Goal: Book appointment/travel/reservation

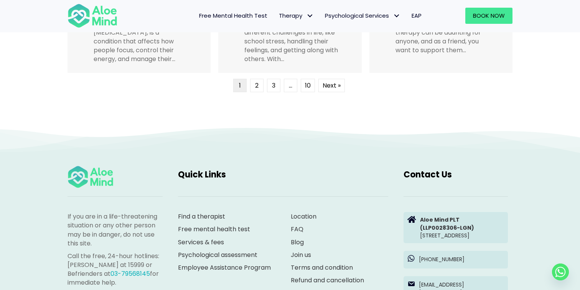
scroll to position [2020, 0]
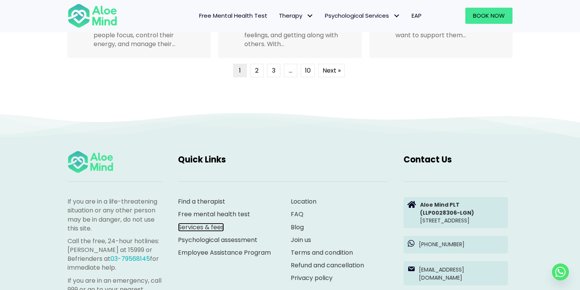
click at [211, 230] on link "Services & fees" at bounding box center [201, 227] width 46 height 9
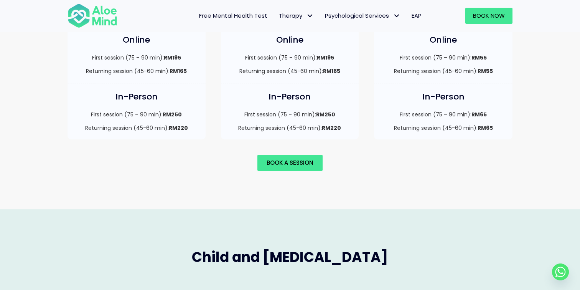
scroll to position [615, 0]
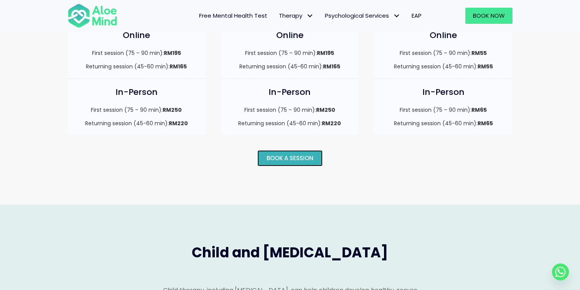
click at [282, 156] on link "Book a session" at bounding box center [290, 158] width 65 height 16
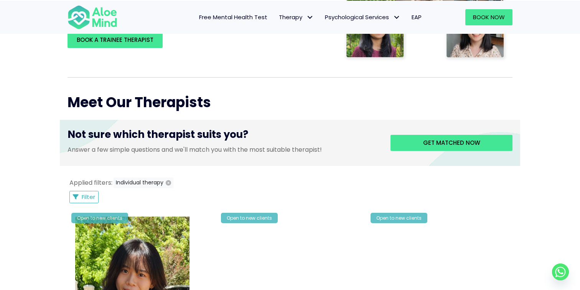
scroll to position [236, 0]
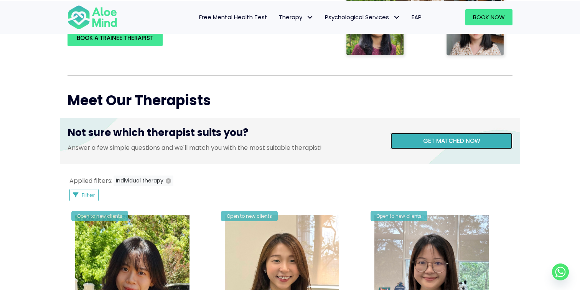
click at [458, 133] on link "Get matched now" at bounding box center [452, 141] width 122 height 16
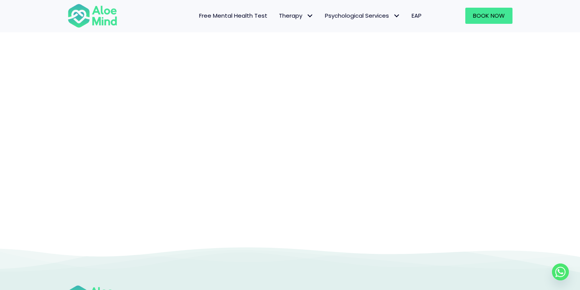
scroll to position [79, 0]
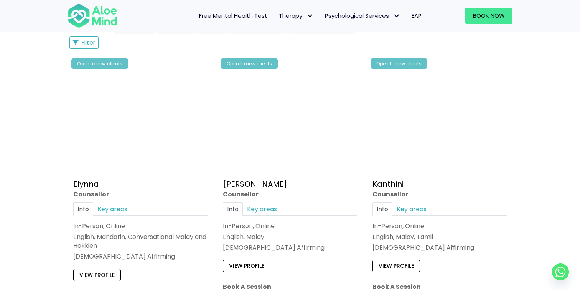
scroll to position [391, 0]
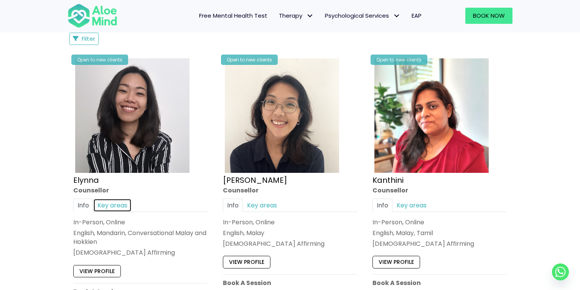
click at [123, 208] on link "Key areas" at bounding box center [112, 204] width 38 height 13
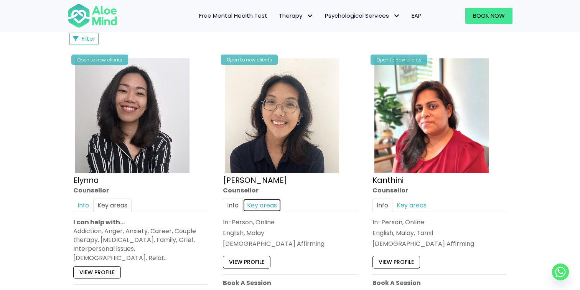
click at [271, 207] on link "Key areas" at bounding box center [262, 204] width 38 height 13
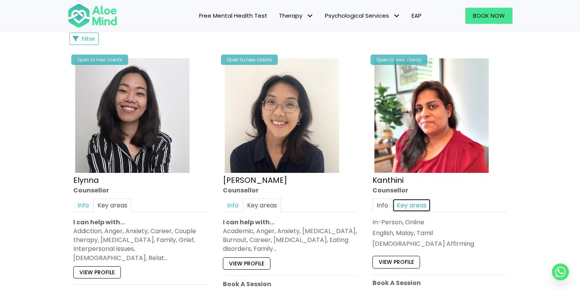
click at [417, 206] on link "Key areas" at bounding box center [412, 204] width 38 height 13
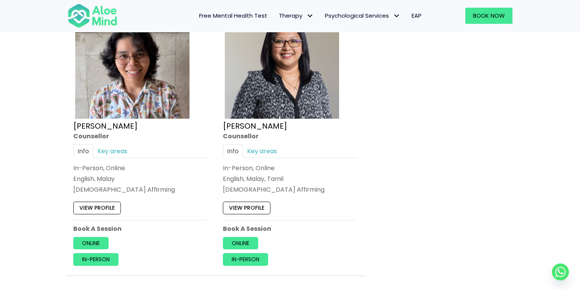
scroll to position [728, 0]
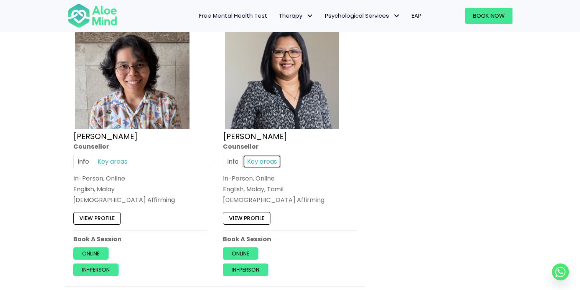
click at [256, 155] on link "Key areas" at bounding box center [262, 161] width 38 height 13
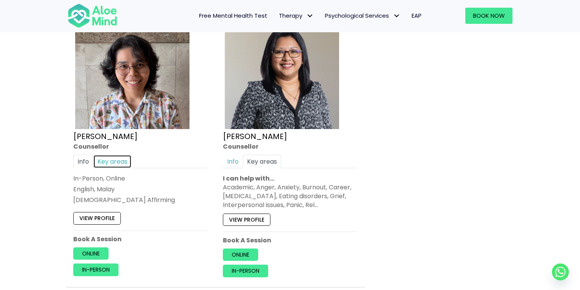
click at [111, 155] on link "Key areas" at bounding box center [112, 161] width 38 height 13
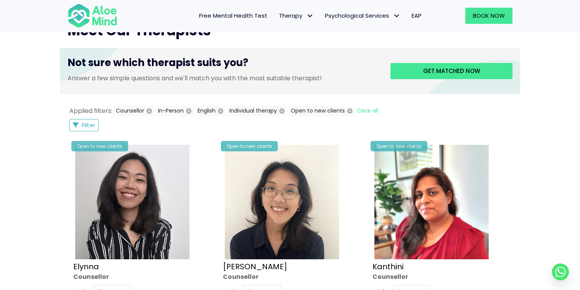
scroll to position [306, 0]
